Goal: Task Accomplishment & Management: Use online tool/utility

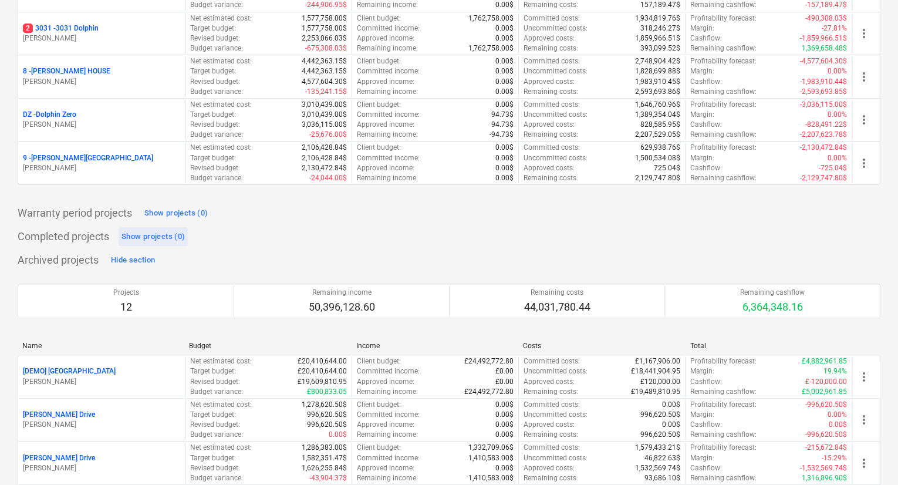
scroll to position [352, 0]
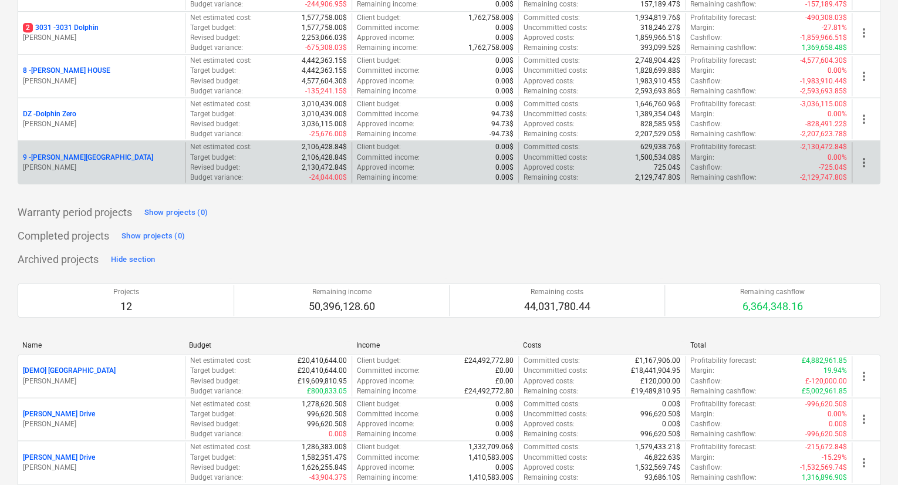
click at [65, 153] on p "9 - [PERSON_NAME][GEOGRAPHIC_DATA]" at bounding box center [88, 158] width 130 height 10
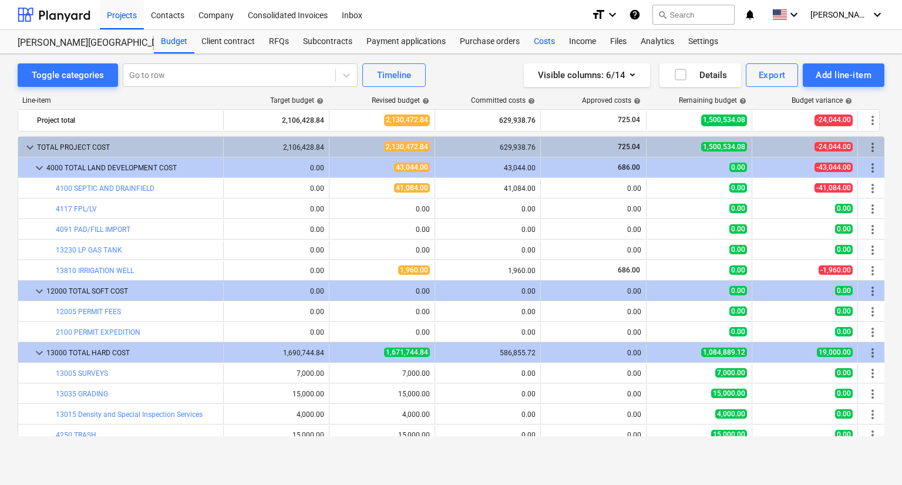
click at [538, 46] on div "Costs" at bounding box center [544, 41] width 35 height 23
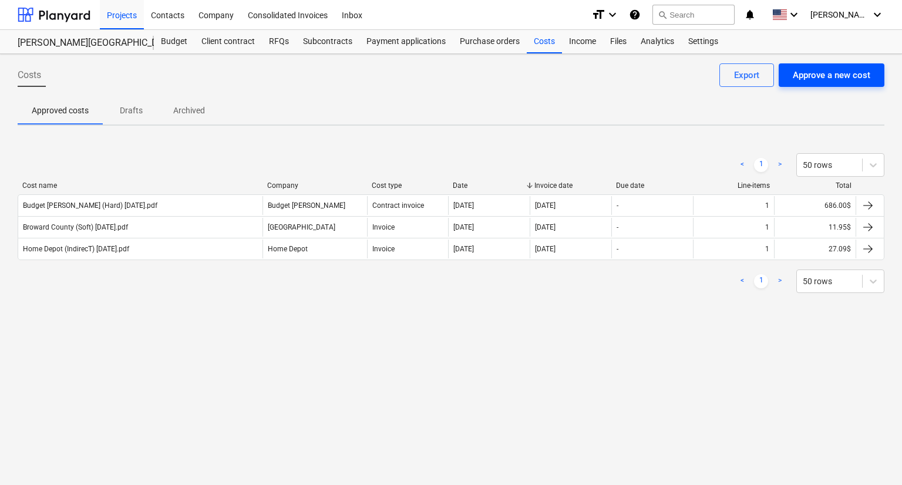
click at [787, 72] on button "Approve a new cost" at bounding box center [831, 74] width 106 height 23
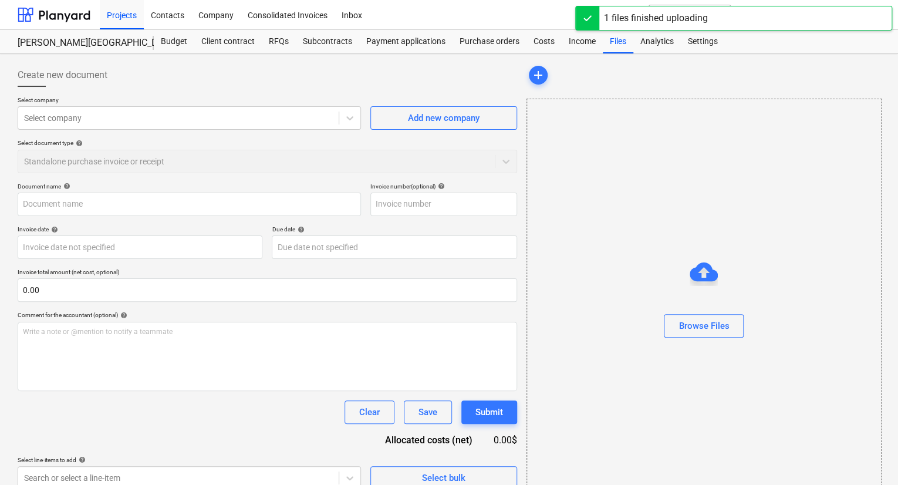
type input "[PERSON_NAME] Survey Invoice - 7 [GEOGRAPHIC_DATA]pdf"
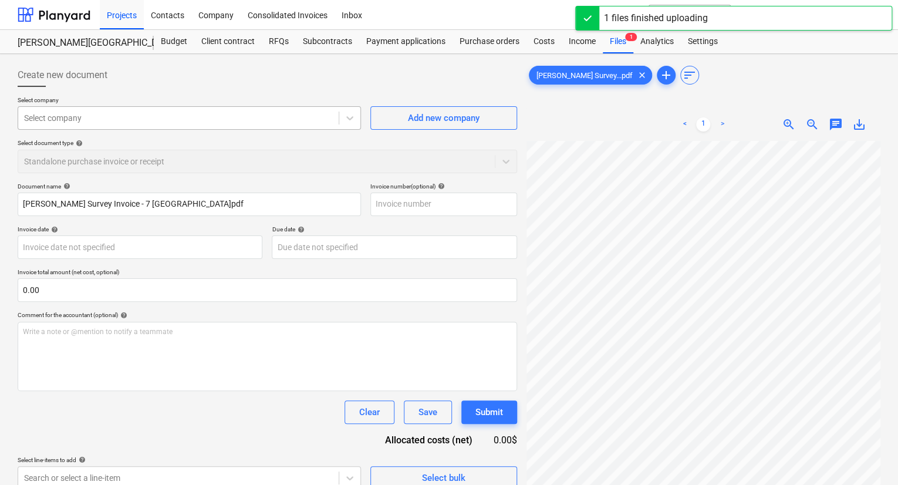
click at [209, 124] on div "Select company" at bounding box center [178, 118] width 321 height 16
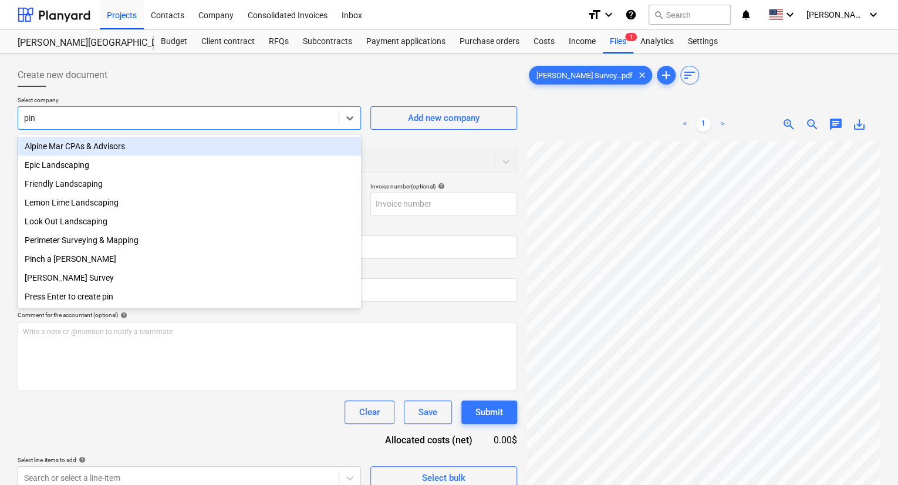
type input "pinn"
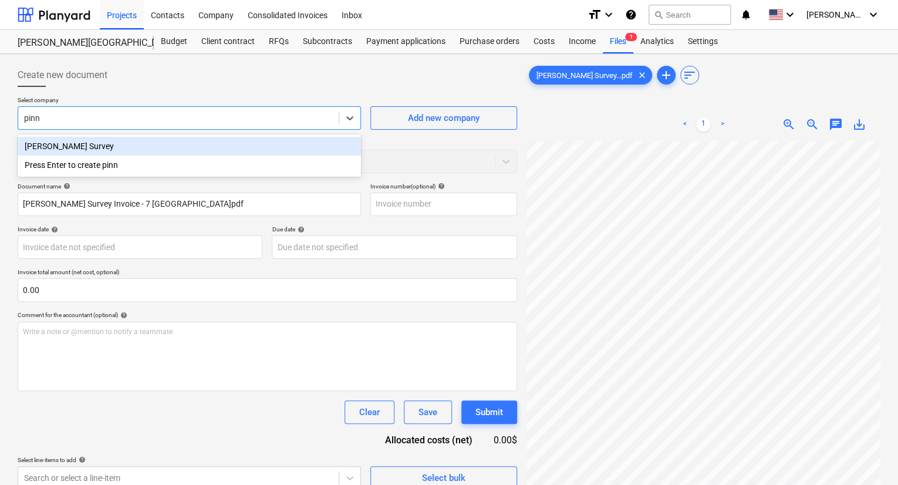
click at [103, 147] on div "[PERSON_NAME] Survey" at bounding box center [189, 146] width 343 height 19
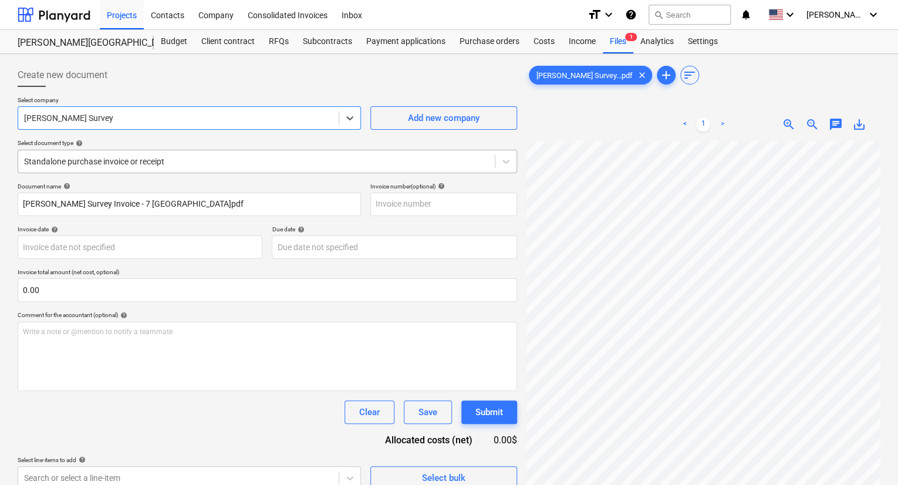
click at [139, 156] on div at bounding box center [256, 162] width 465 height 12
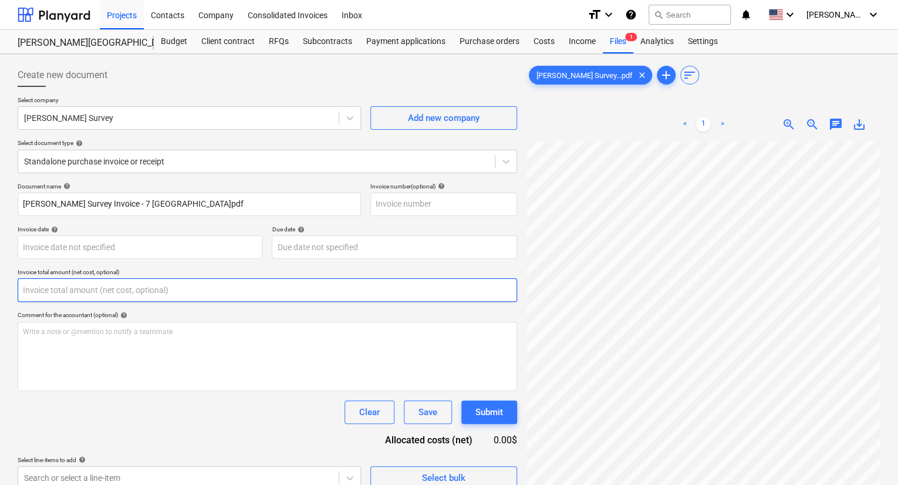
click at [131, 285] on input "text" at bounding box center [268, 289] width 500 height 23
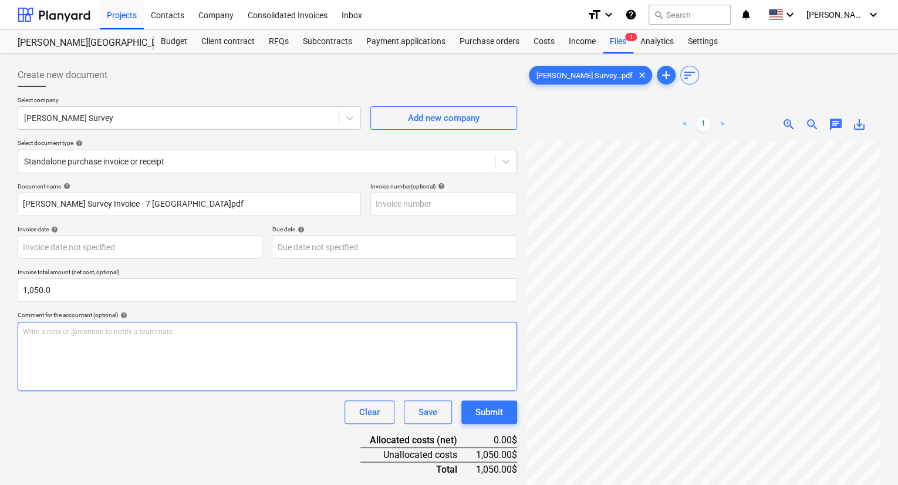
type input "1,050.00"
click at [250, 344] on div "Write a note or @mention to notify a teammate ﻿" at bounding box center [268, 356] width 500 height 69
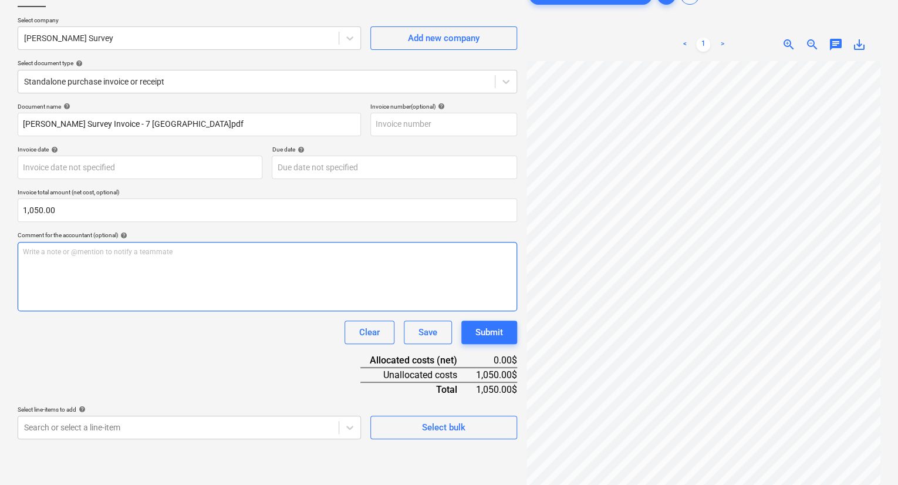
scroll to position [117, 0]
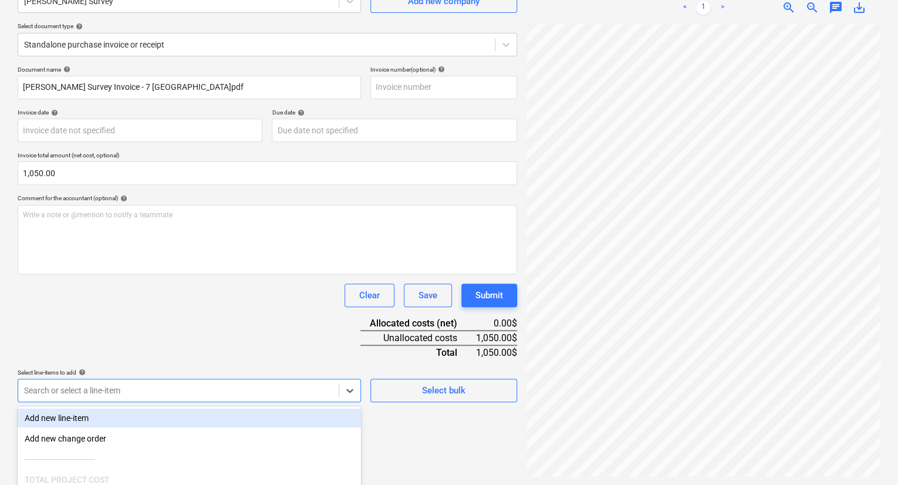
click at [190, 368] on body "Projects Contacts Company Consolidated Invoices Inbox format_size keyboard_arro…" at bounding box center [449, 125] width 898 height 485
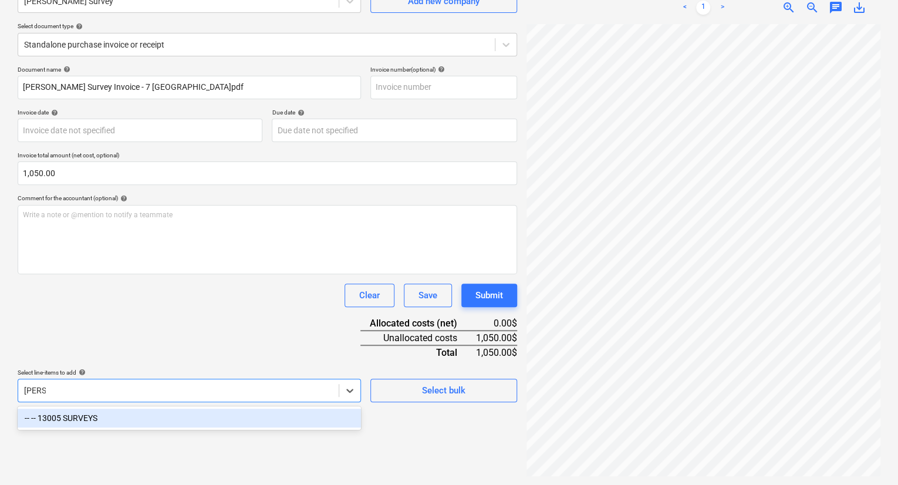
type input "survey"
click at [122, 418] on div "-- -- 13005 SURVEYS" at bounding box center [189, 418] width 343 height 19
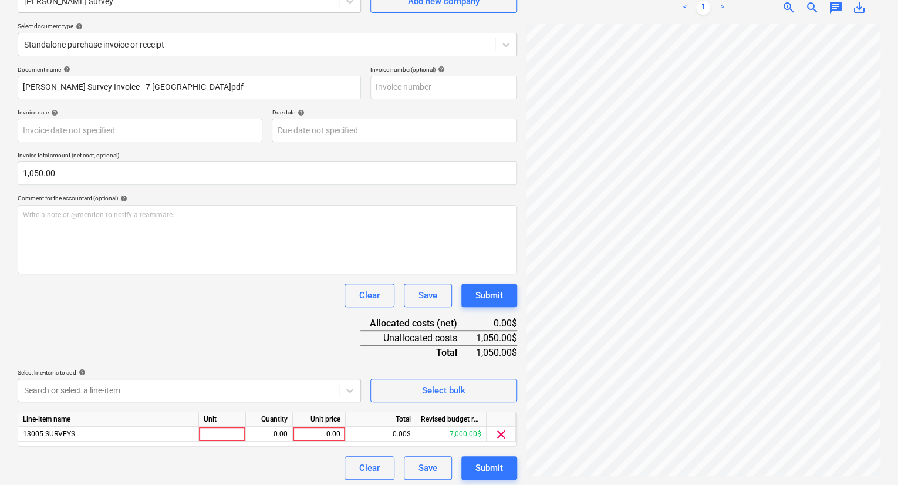
click at [222, 314] on div "Document name help Pinnell Survey Invoice - 7 Winnebago.pdf Invoice number (opt…" at bounding box center [268, 273] width 500 height 414
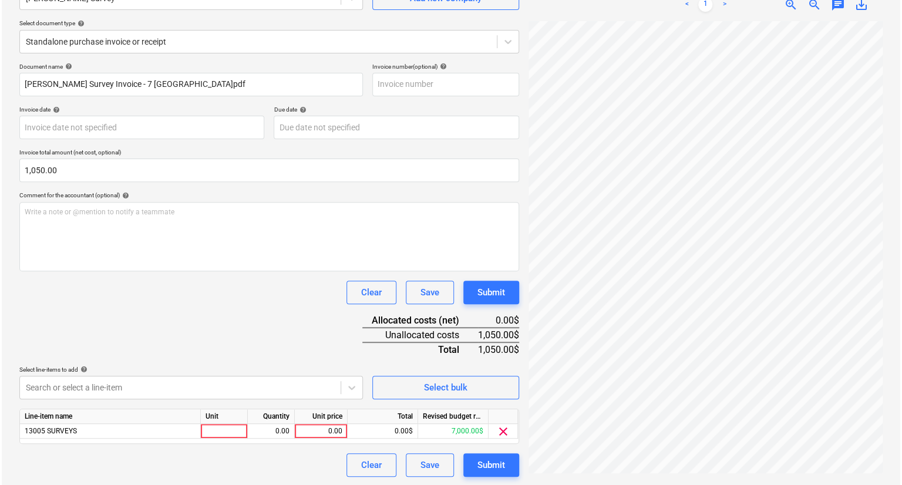
scroll to position [120, 0]
click at [324, 430] on div "0.00" at bounding box center [319, 430] width 43 height 15
type input "1050.0"
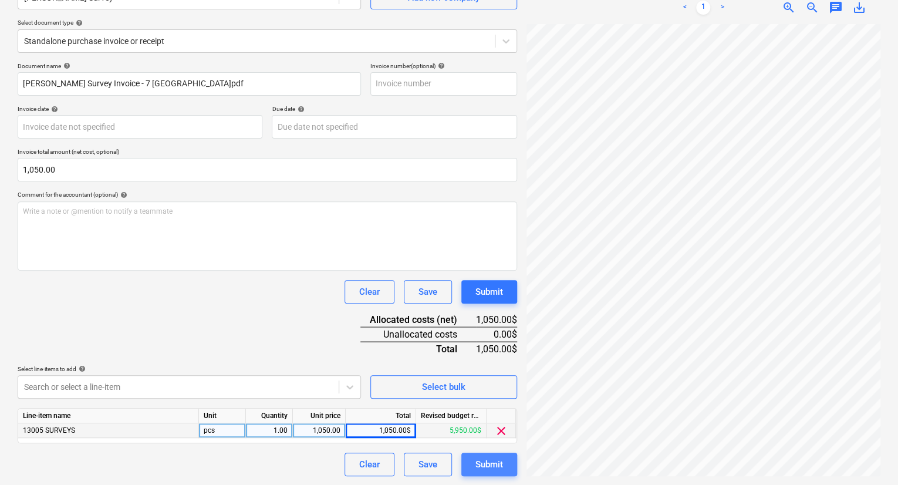
click at [472, 463] on button "Submit" at bounding box center [489, 464] width 56 height 23
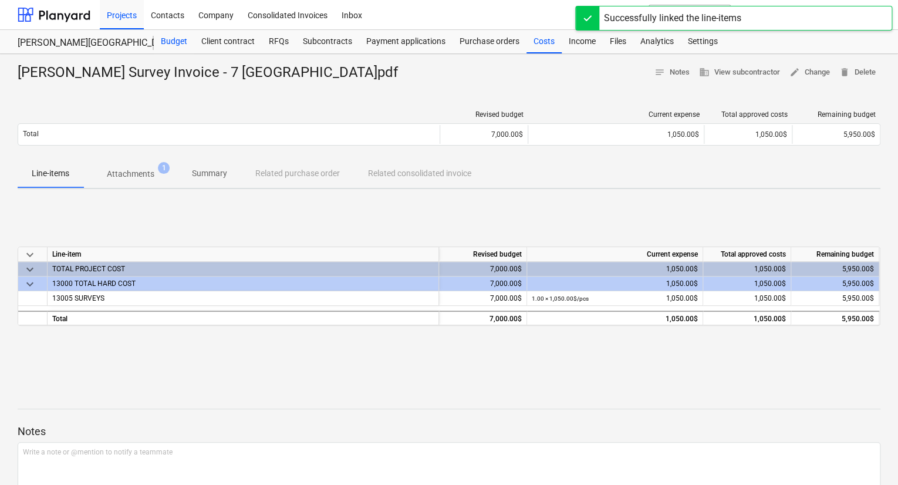
click at [176, 39] on div "Budget" at bounding box center [174, 41] width 41 height 23
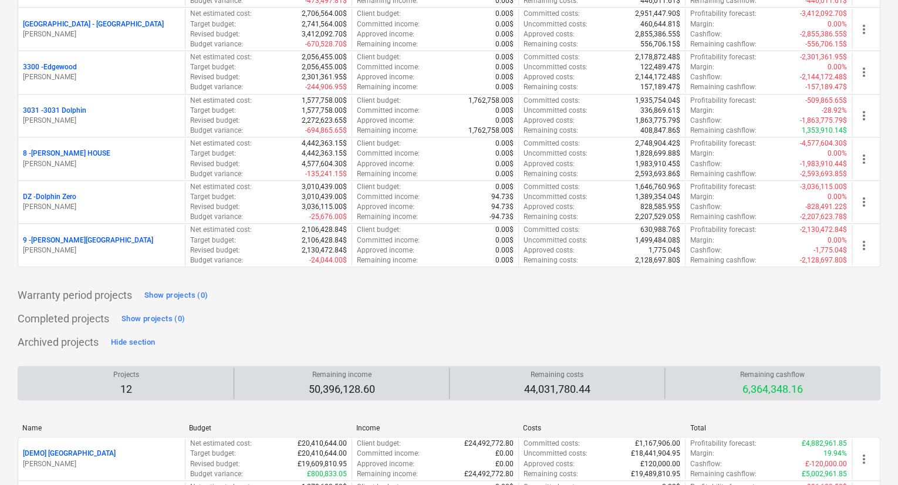
scroll to position [352, 0]
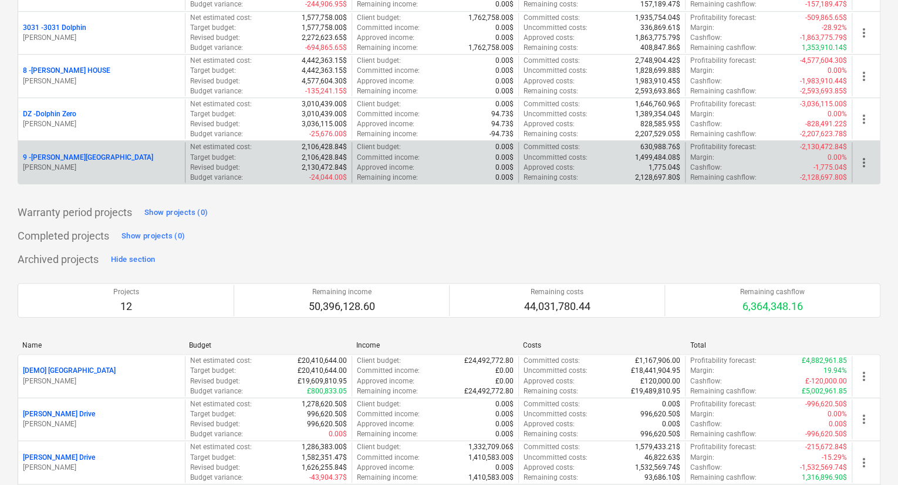
click at [75, 157] on p "9 - [PERSON_NAME][GEOGRAPHIC_DATA]" at bounding box center [88, 158] width 130 height 10
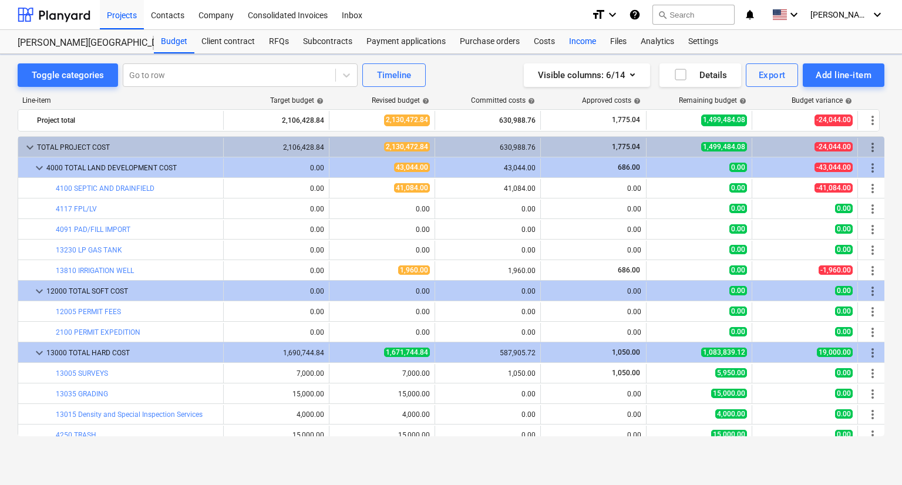
click at [562, 37] on div "Income" at bounding box center [582, 41] width 41 height 23
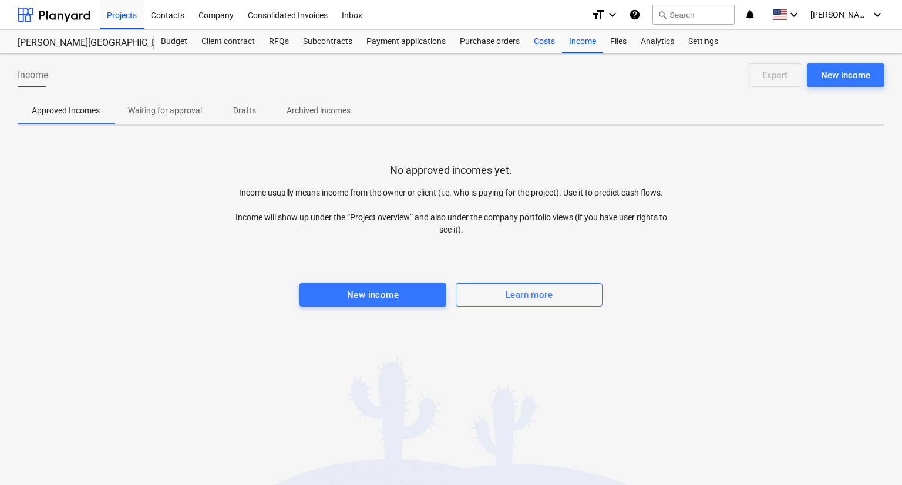
click at [548, 41] on div "Costs" at bounding box center [544, 41] width 35 height 23
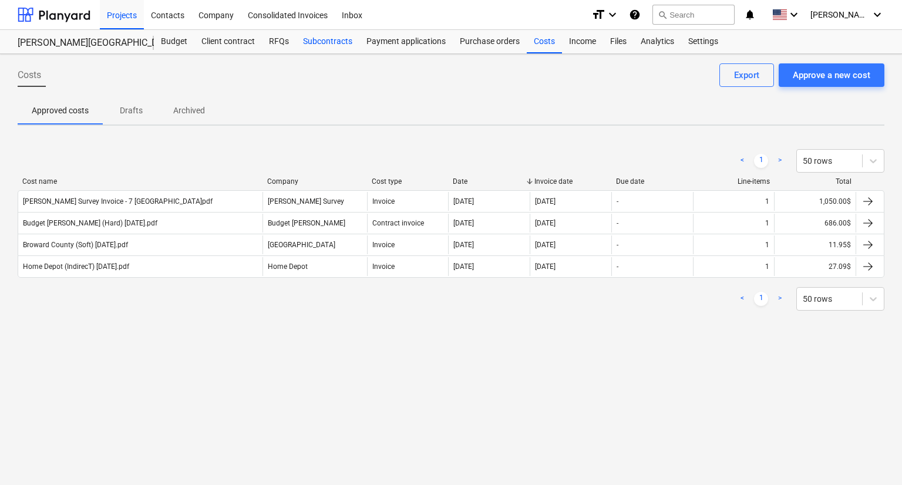
click at [336, 45] on div "Subcontracts" at bounding box center [327, 41] width 63 height 23
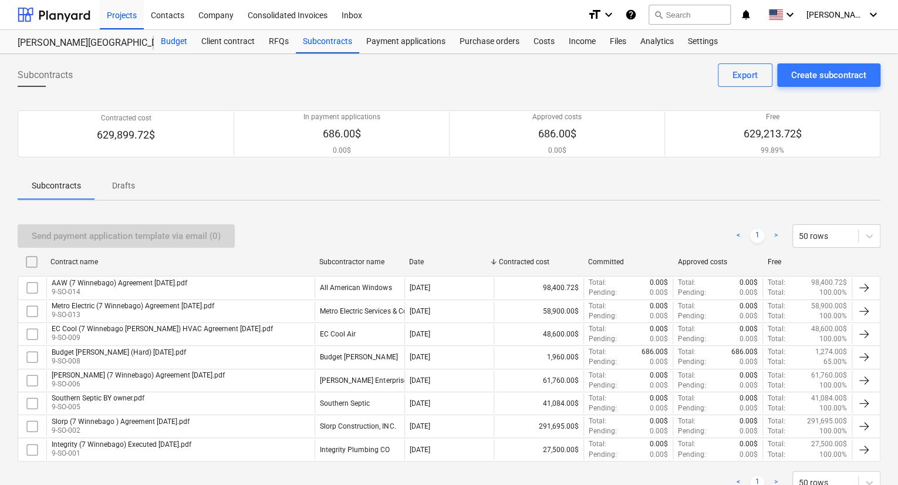
click at [181, 39] on div "Budget" at bounding box center [174, 41] width 41 height 23
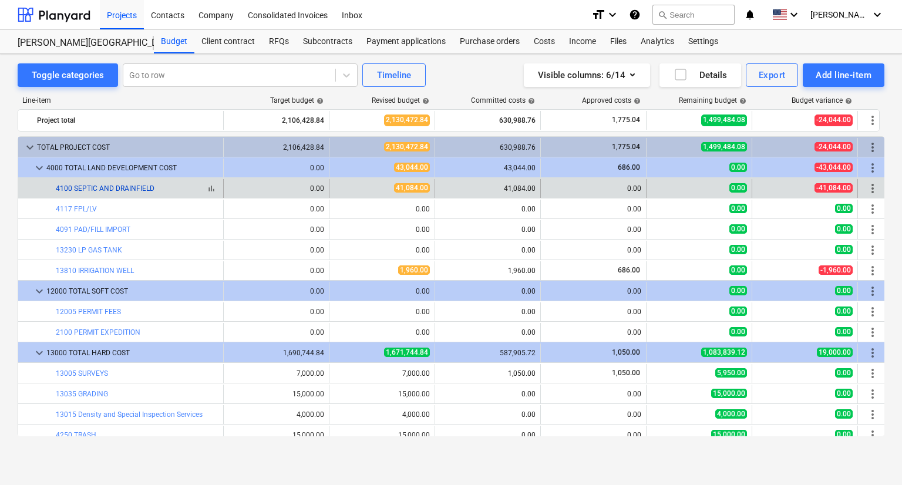
click at [140, 186] on link "4100 SEPTIC AND DRAINFIELD" at bounding box center [105, 188] width 99 height 8
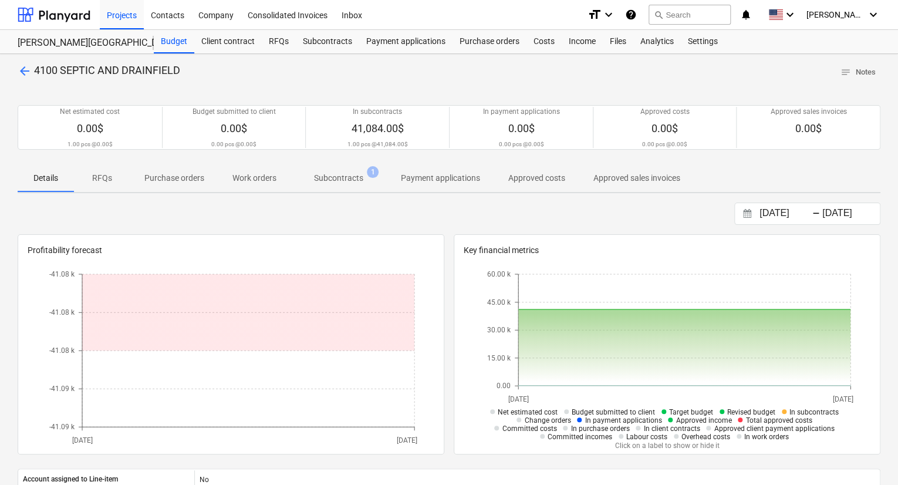
click at [368, 177] on span "Subcontracts 1" at bounding box center [339, 178] width 68 height 12
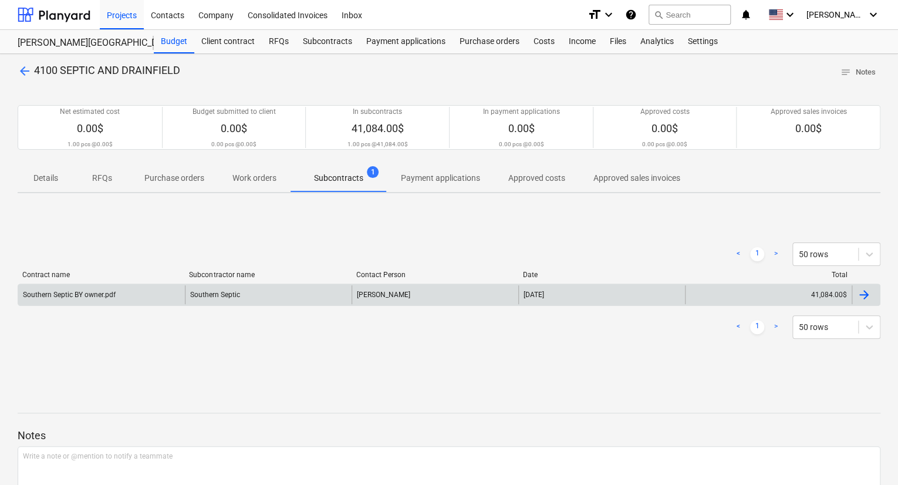
click at [112, 301] on div "Southern Septic BY owner.pdf" at bounding box center [101, 294] width 167 height 19
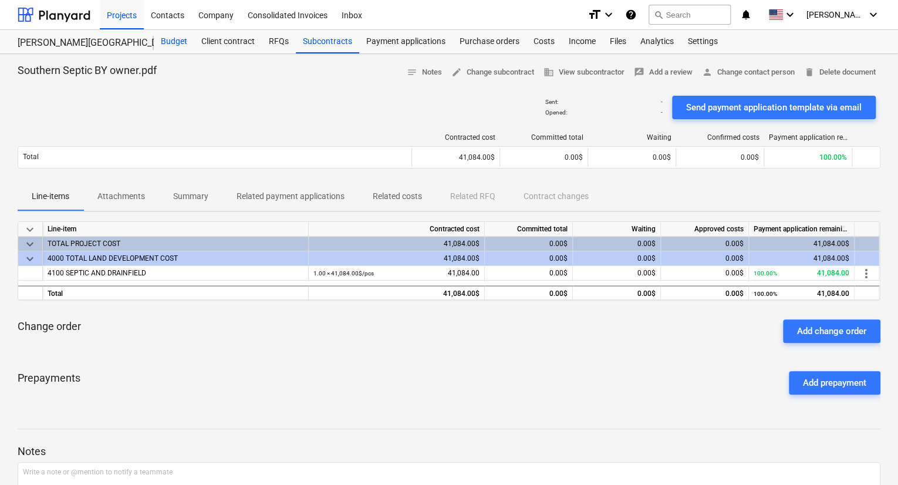
click at [168, 43] on div "Budget" at bounding box center [174, 41] width 41 height 23
